Goal: Task Accomplishment & Management: Use online tool/utility

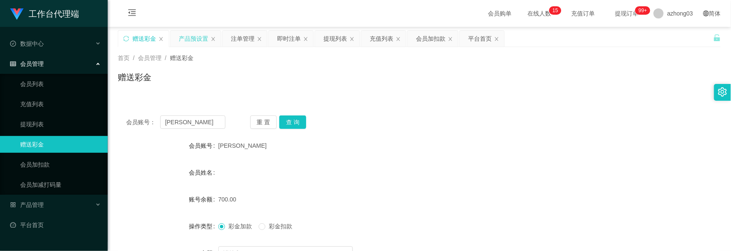
click at [194, 41] on div "产品预设置" at bounding box center [193, 39] width 29 height 16
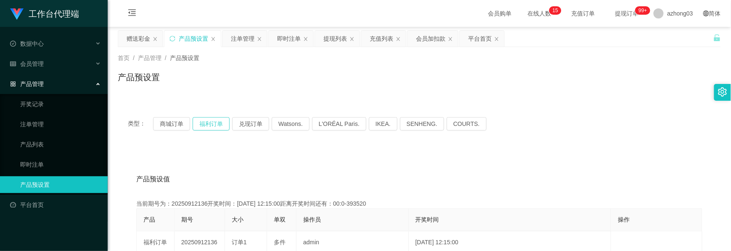
click at [207, 123] on button "福利订单" at bounding box center [211, 123] width 37 height 13
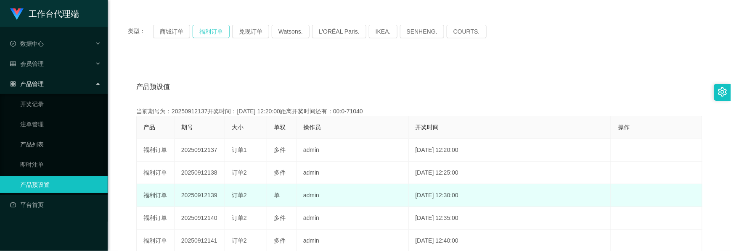
scroll to position [112, 0]
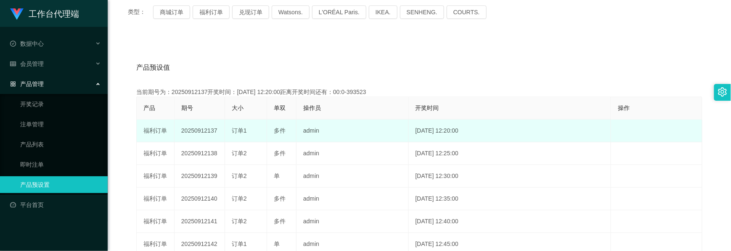
click at [207, 131] on td "20250912137" at bounding box center [199, 131] width 50 height 23
copy td "20250912137"
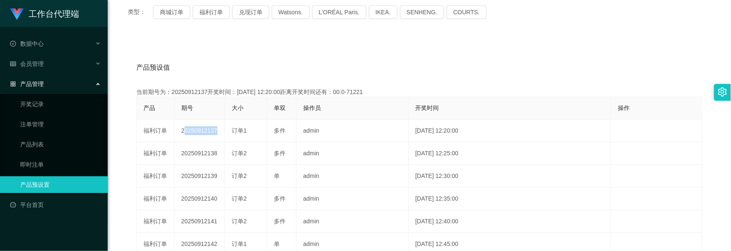
scroll to position [0, 0]
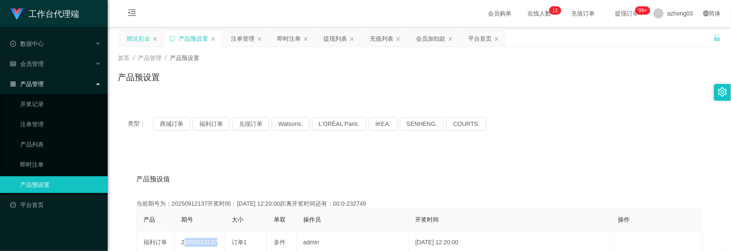
click at [146, 42] on div "赠送彩金" at bounding box center [139, 39] width 24 height 16
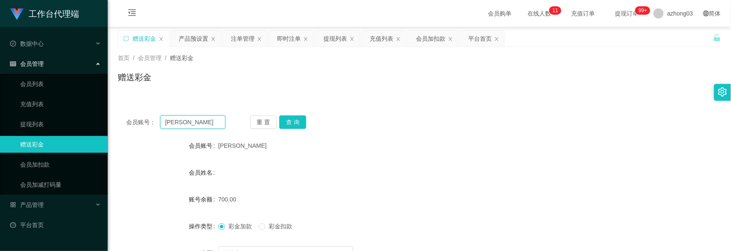
drag, startPoint x: 197, startPoint y: 127, endPoint x: 142, endPoint y: 123, distance: 55.2
click at [142, 123] on div "会员账号： [PERSON_NAME]" at bounding box center [175, 122] width 99 height 13
paste input "soonliang9913"
type input "soonliang9913"
click at [300, 124] on button "查 询" at bounding box center [292, 122] width 27 height 13
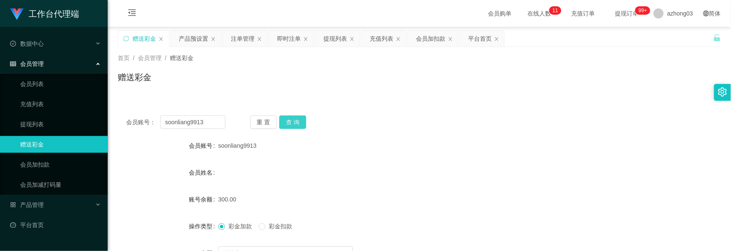
click at [297, 120] on button "查 询" at bounding box center [292, 122] width 27 height 13
